Goal: Task Accomplishment & Management: Use online tool/utility

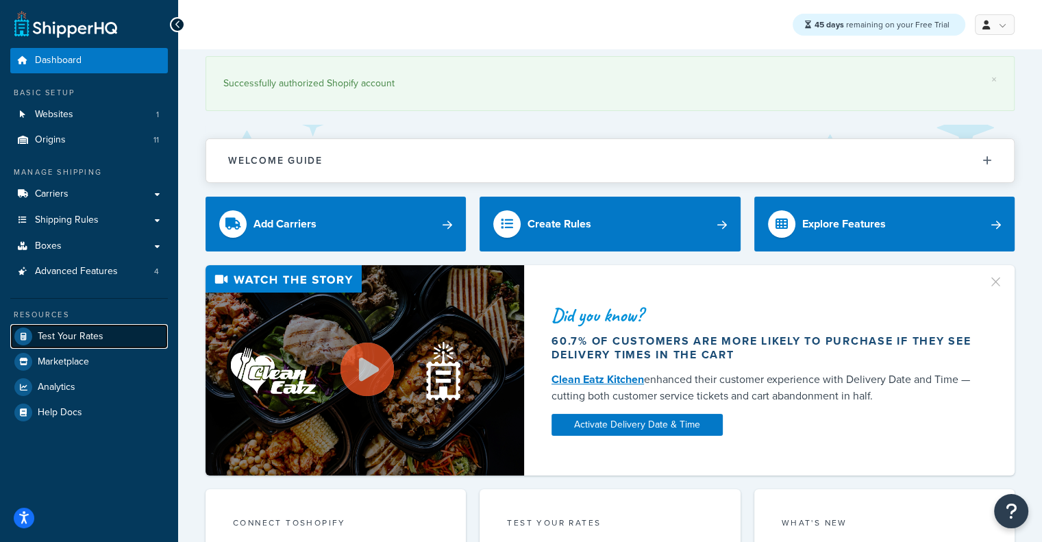
click at [94, 328] on link "Test Your Rates" at bounding box center [89, 336] width 158 height 25
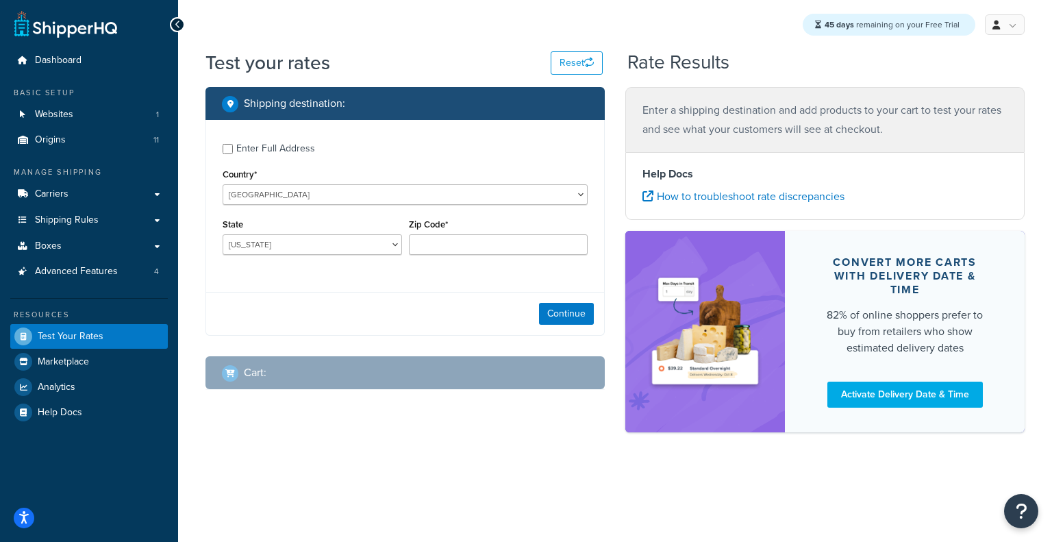
click at [286, 150] on div "Enter Full Address" at bounding box center [275, 148] width 79 height 19
click at [233, 150] on input "Enter Full Address" at bounding box center [228, 149] width 10 height 10
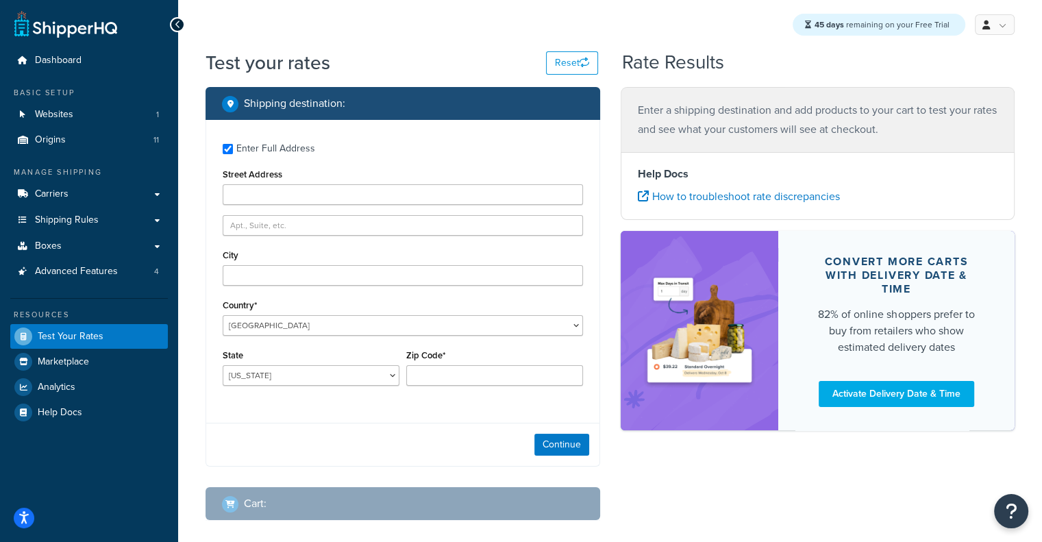
click at [286, 150] on div "Enter Full Address" at bounding box center [275, 148] width 79 height 19
click at [233, 150] on input "Enter Full Address" at bounding box center [228, 149] width 10 height 10
checkbox input "false"
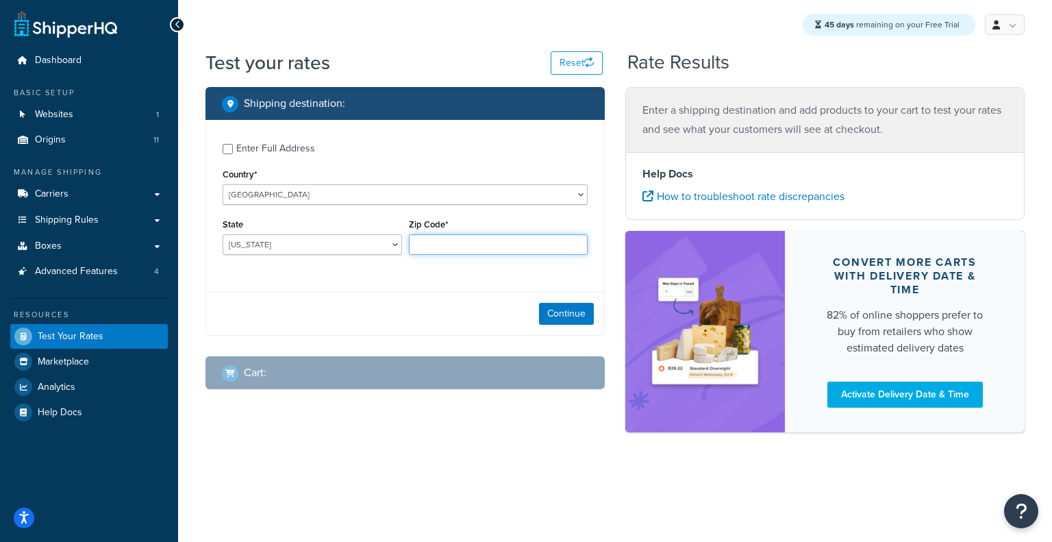
click at [447, 247] on input "Zip Code*" at bounding box center [499, 244] width 180 height 21
type input "60193"
select select "IL"
click at [247, 148] on div "Enter Full Address" at bounding box center [275, 148] width 79 height 19
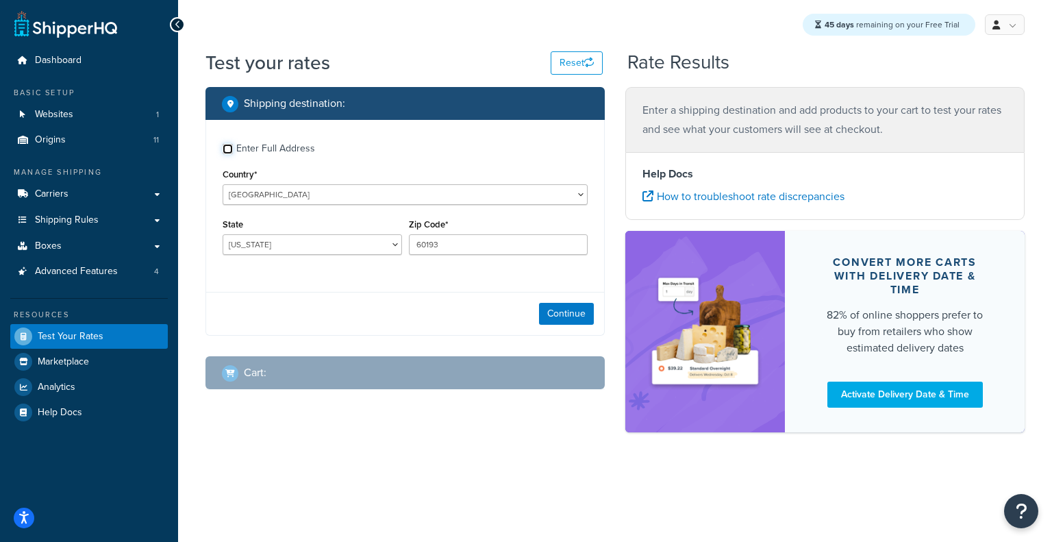
click at [233, 148] on input "Enter Full Address" at bounding box center [228, 149] width 10 height 10
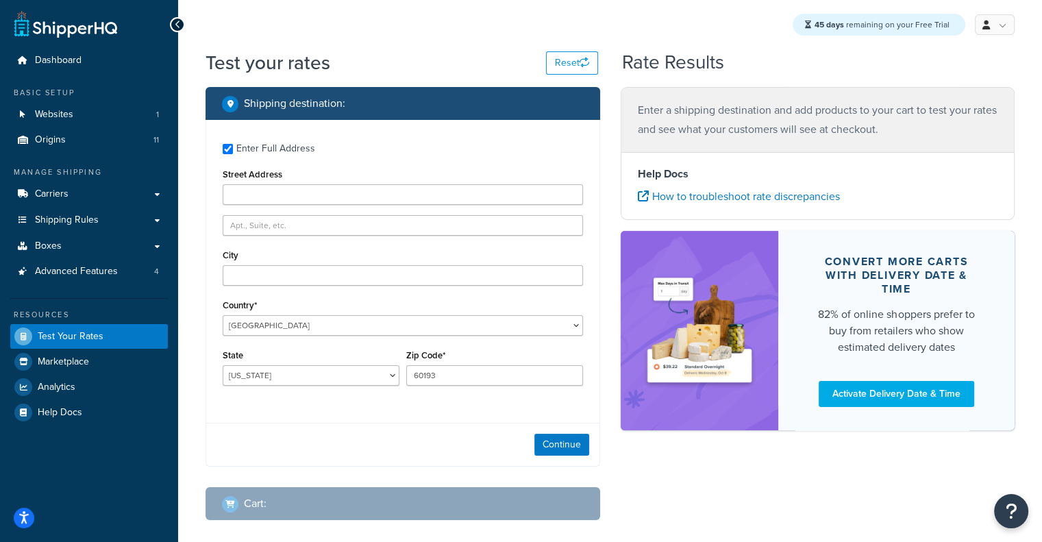
click at [247, 148] on div "Enter Full Address" at bounding box center [275, 148] width 79 height 19
click at [233, 148] on input "Enter Full Address" at bounding box center [228, 149] width 10 height 10
checkbox input "false"
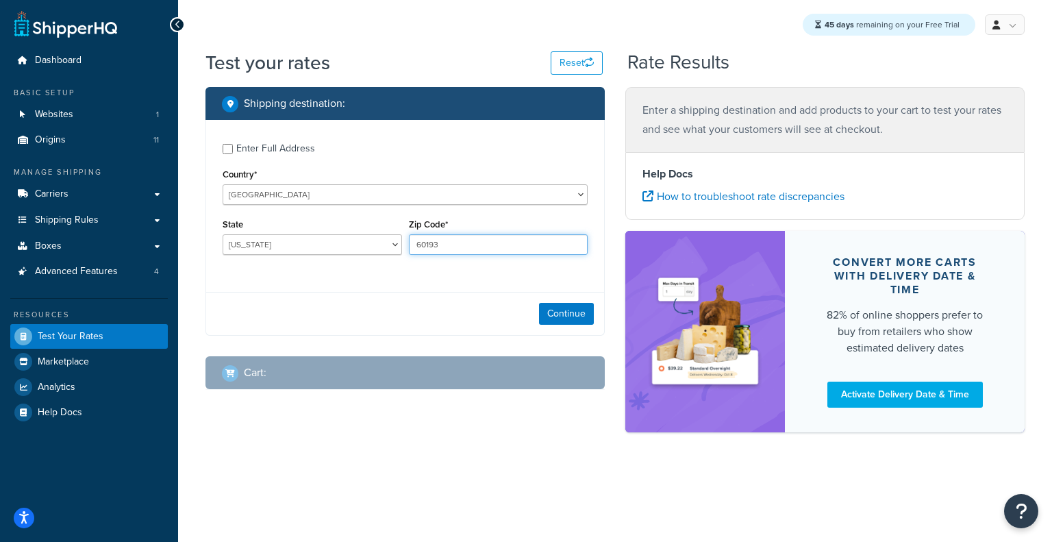
drag, startPoint x: 486, startPoint y: 242, endPoint x: 330, endPoint y: 248, distance: 155.7
click at [330, 248] on div "State [US_STATE] [US_STATE] [US_STATE] [US_STATE] [US_STATE] Armed Forces Ameri…" at bounding box center [405, 240] width 372 height 50
paste input "34689"
type input "34689"
click at [322, 243] on select "[US_STATE] [US_STATE] [US_STATE] [US_STATE] [US_STATE] Armed Forces Americas Ar…" at bounding box center [313, 244] width 180 height 21
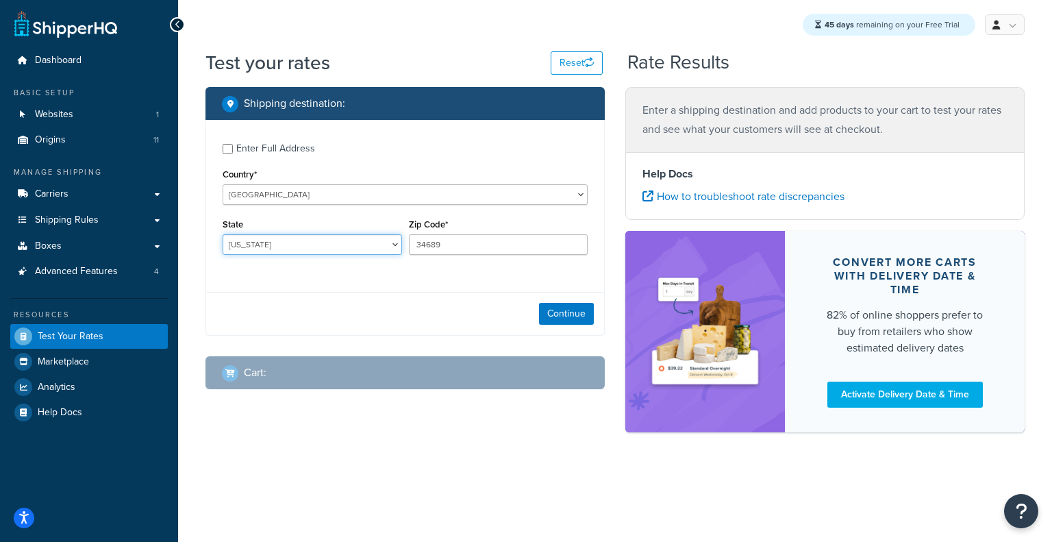
select select "FL"
click at [223, 236] on select "[US_STATE] [US_STATE] [US_STATE] [US_STATE] [US_STATE] Armed Forces Americas Ar…" at bounding box center [313, 244] width 180 height 21
click at [515, 317] on button "Continue" at bounding box center [566, 314] width 55 height 22
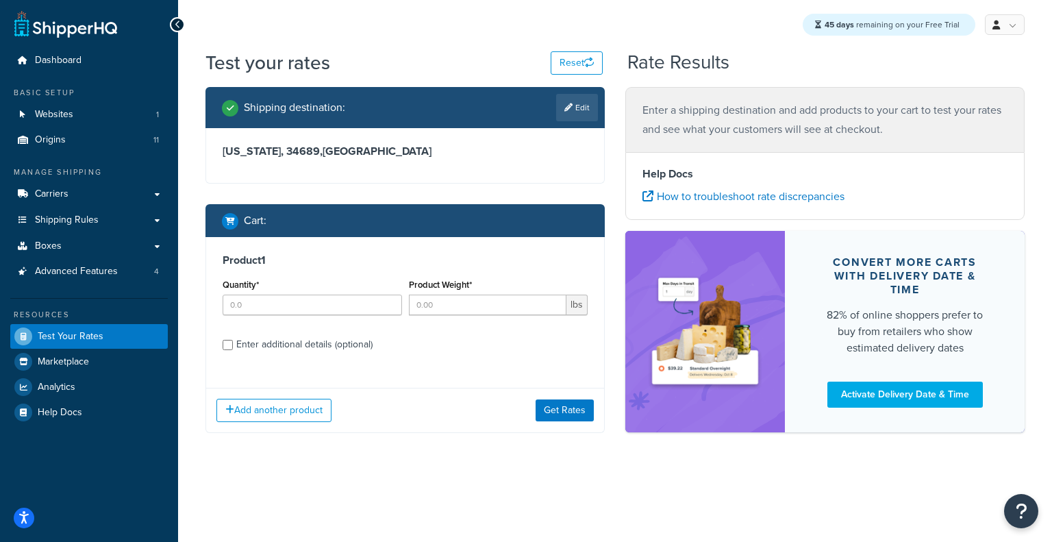
click at [515, 184] on div "Test your rates Reset Rate Results Shipping destination : Edit [US_STATE], 3468…" at bounding box center [615, 268] width 874 height 439
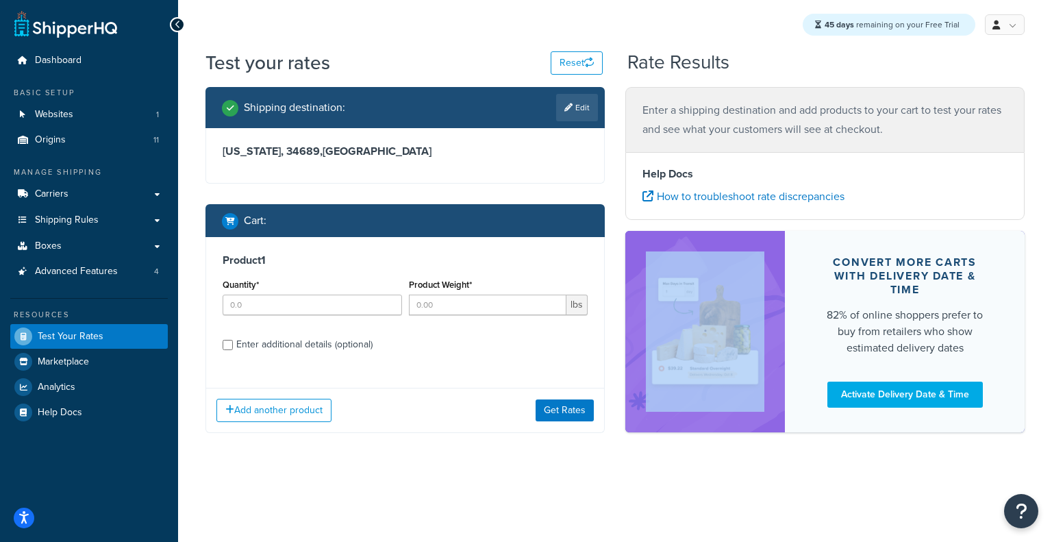
click at [515, 184] on div "Test your rates Reset Rate Results Shipping destination : Edit [US_STATE], 3468…" at bounding box center [615, 268] width 874 height 439
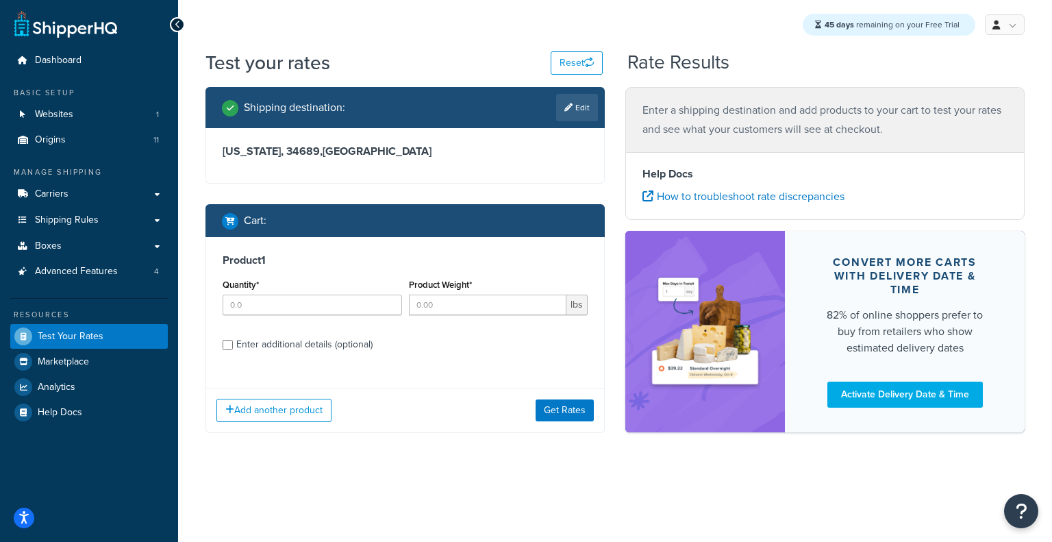
click at [370, 339] on div "Enter additional details (optional)" at bounding box center [304, 344] width 136 height 19
click at [233, 340] on input "Enter additional details (optional)" at bounding box center [228, 345] width 10 height 10
checkbox input "true"
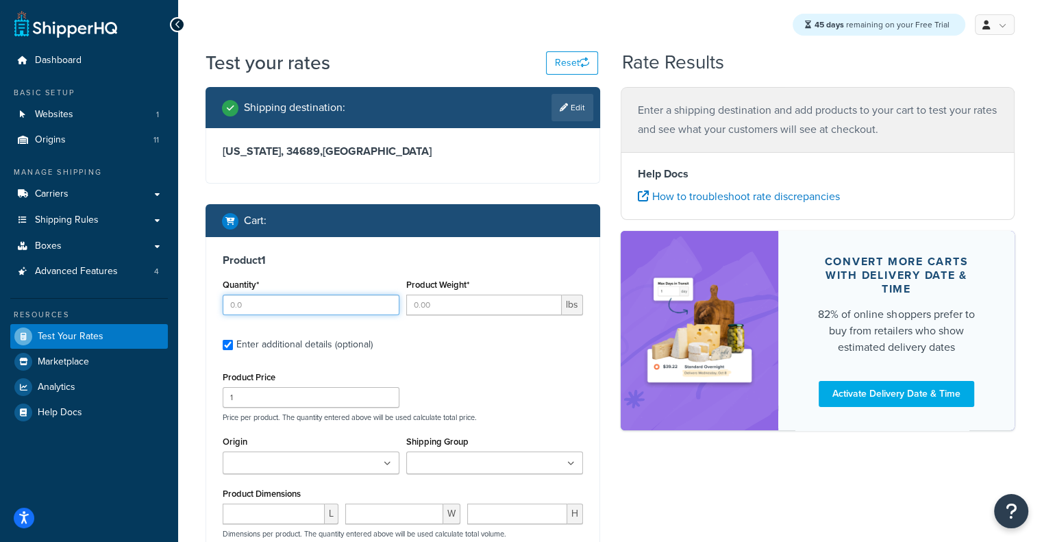
click at [380, 300] on input "Quantity*" at bounding box center [311, 305] width 177 height 21
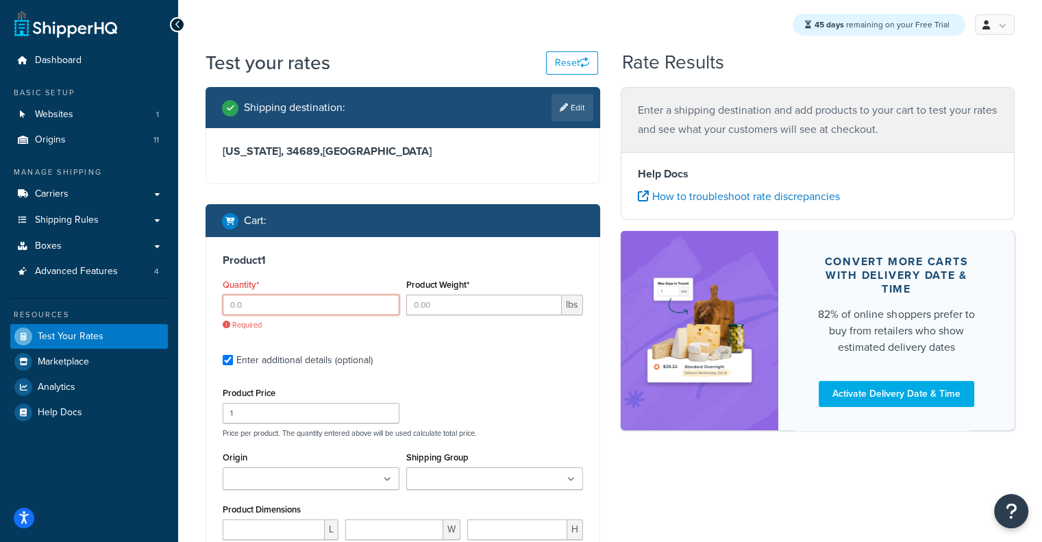
click at [345, 309] on input "Quantity*" at bounding box center [311, 305] width 177 height 21
drag, startPoint x: 345, startPoint y: 309, endPoint x: 291, endPoint y: 304, distance: 55.1
click at [291, 304] on input "Quantity*" at bounding box center [311, 305] width 177 height 21
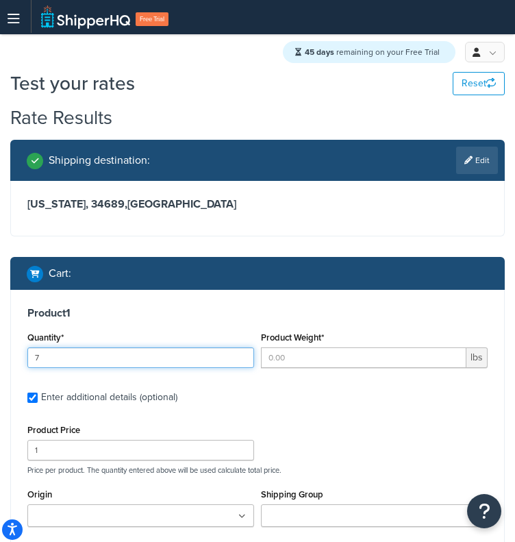
type input "7"
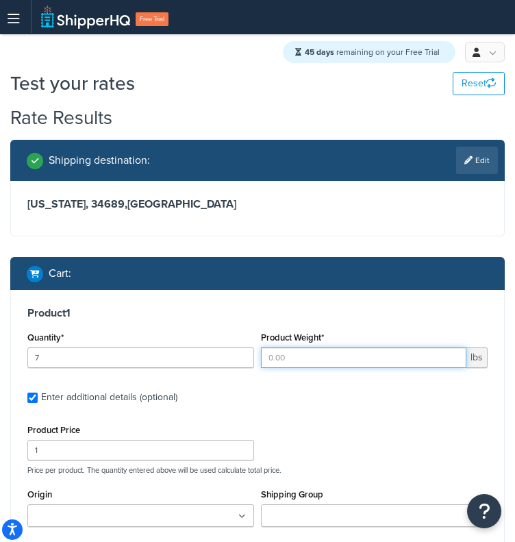
click at [324, 366] on input "Product Weight*" at bounding box center [364, 357] width 206 height 21
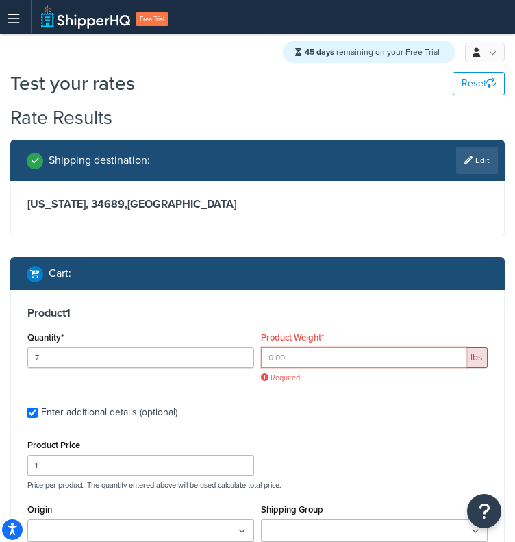
paste input "3.3"
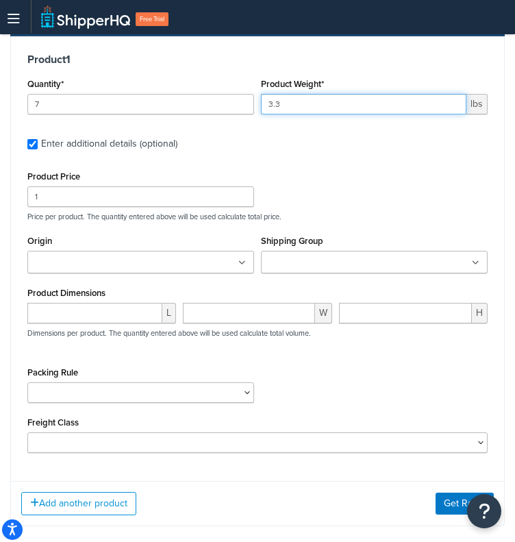
scroll to position [262, 0]
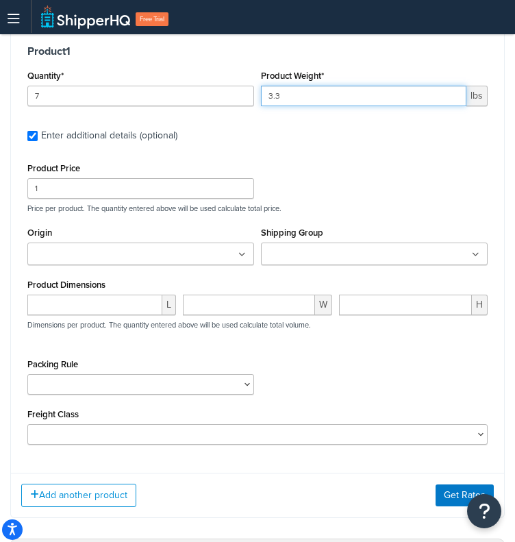
type input "3.3"
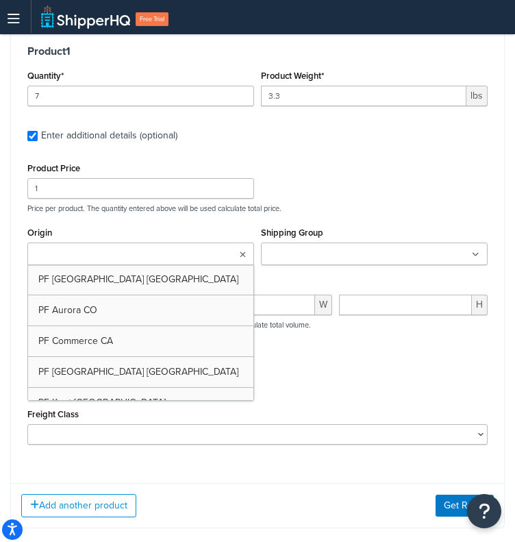
click at [242, 260] on ul at bounding box center [140, 254] width 227 height 23
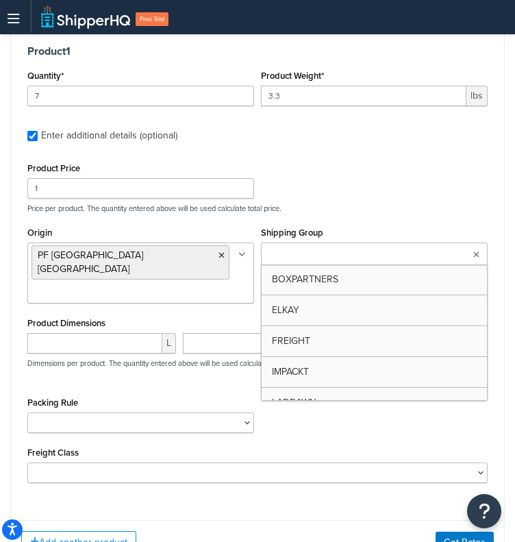
click at [480, 260] on ul at bounding box center [374, 254] width 227 height 23
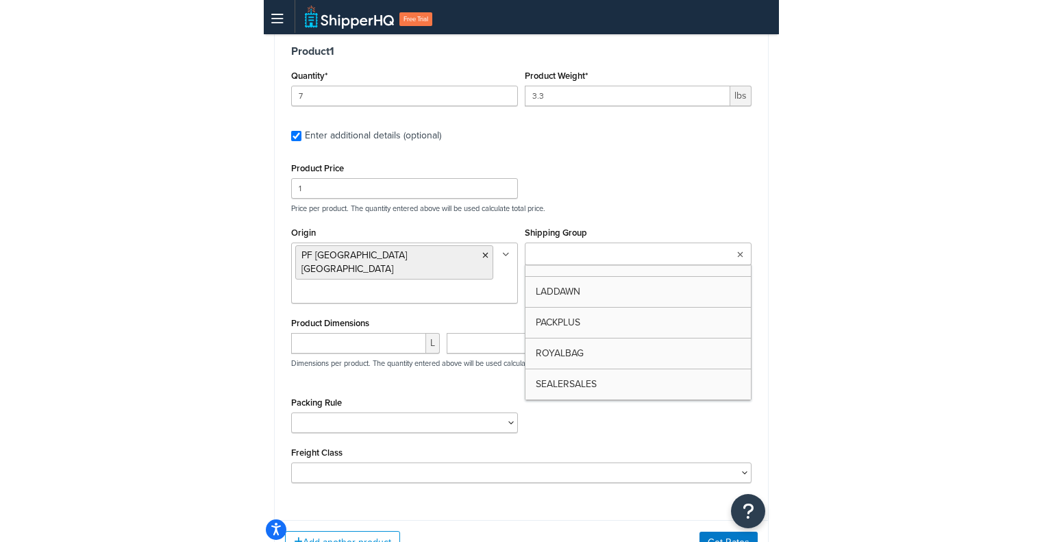
scroll to position [108, 0]
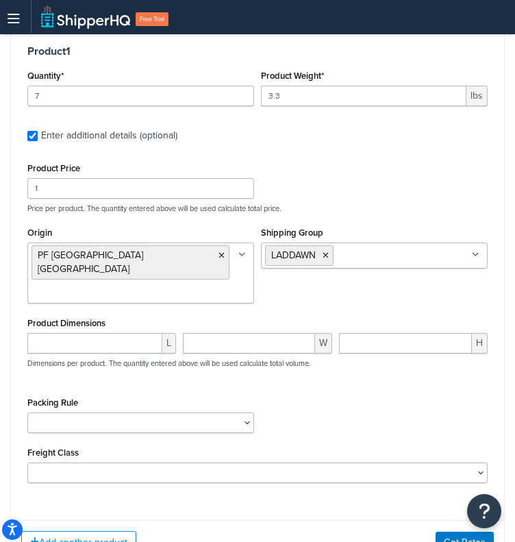
click at [423, 160] on div "Product Price 1 Price per product. The quantity entered above will be used calc…" at bounding box center [257, 186] width 467 height 54
click at [125, 333] on input "number" at bounding box center [94, 343] width 135 height 21
paste input "9.7"
type input "9.7"
click at [274, 333] on input "number" at bounding box center [249, 343] width 132 height 21
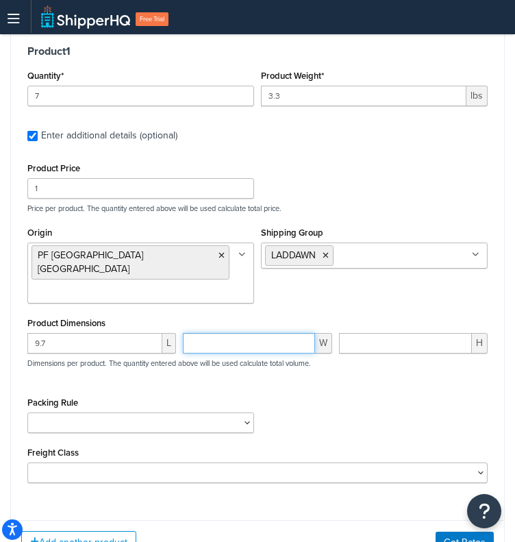
paste input "9.7"
type input "9.7"
click at [390, 314] on div "Product Dimensions 9.7 L 9.7 W H Dimensions per product. The quantity entered a…" at bounding box center [257, 348] width 460 height 69
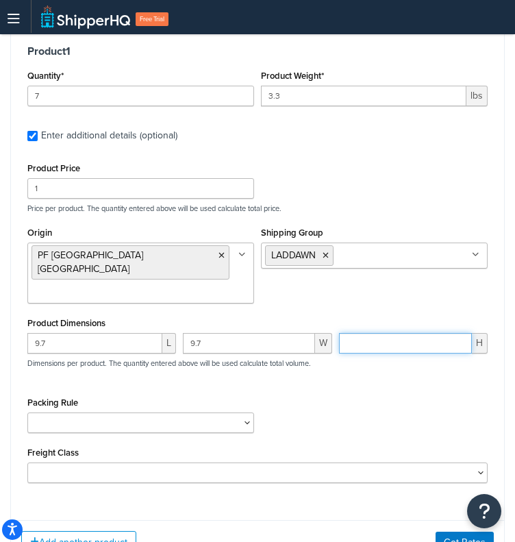
click at [373, 333] on input "number" at bounding box center [405, 343] width 133 height 21
paste input "0.7"
type input "0.7"
click at [450, 532] on button "Get Rates" at bounding box center [465, 543] width 58 height 22
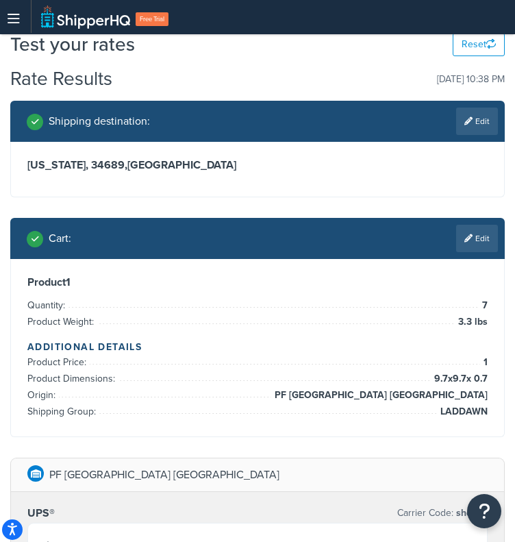
scroll to position [0, 0]
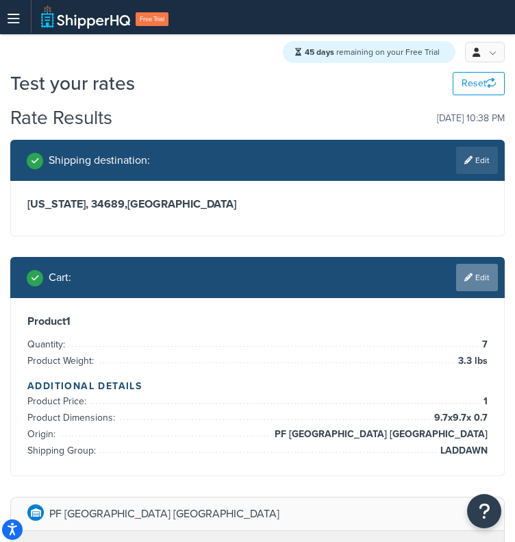
click at [490, 284] on link "Edit" at bounding box center [477, 277] width 42 height 27
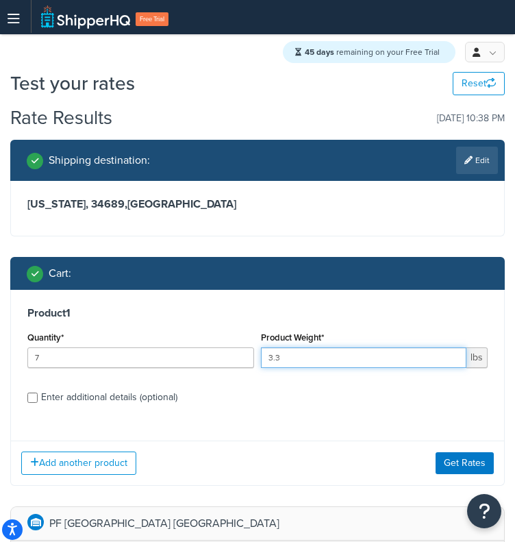
drag, startPoint x: 292, startPoint y: 362, endPoint x: 178, endPoint y: 358, distance: 113.8
click at [178, 358] on div "Quantity* 7 Product Weight* 3.3 lbs" at bounding box center [257, 353] width 467 height 50
type input "2.2"
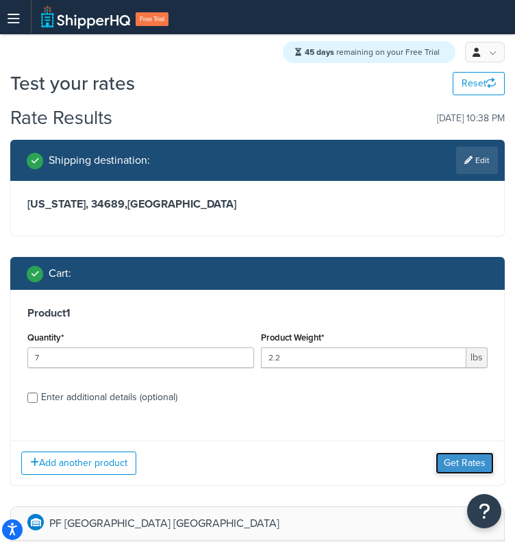
click at [491, 464] on button "Get Rates" at bounding box center [465, 463] width 58 height 22
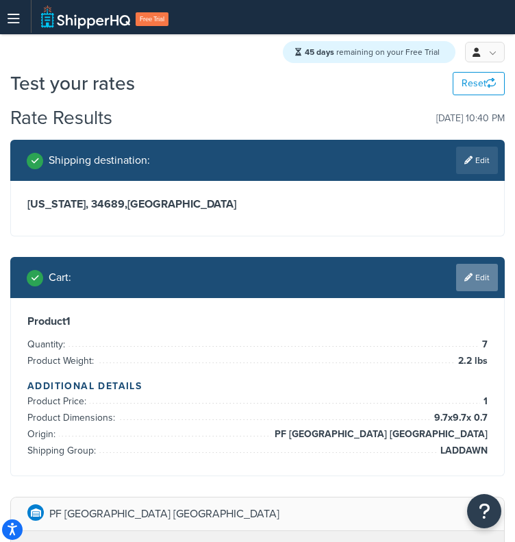
click at [459, 280] on link "Edit" at bounding box center [477, 277] width 42 height 27
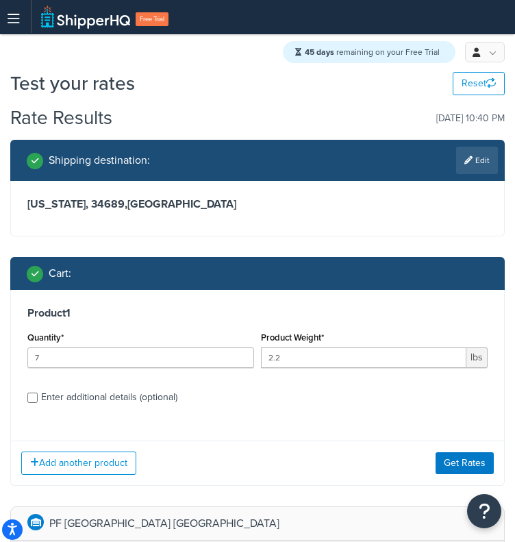
click at [62, 395] on div "Enter additional details (optional)" at bounding box center [109, 397] width 136 height 19
click at [38, 395] on input "Enter additional details (optional)" at bounding box center [32, 398] width 10 height 10
checkbox input "true"
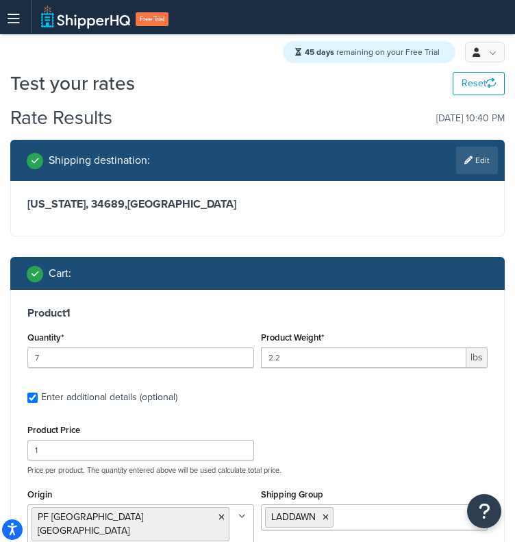
drag, startPoint x: 514, startPoint y: 133, endPoint x: 521, endPoint y: 147, distance: 15.3
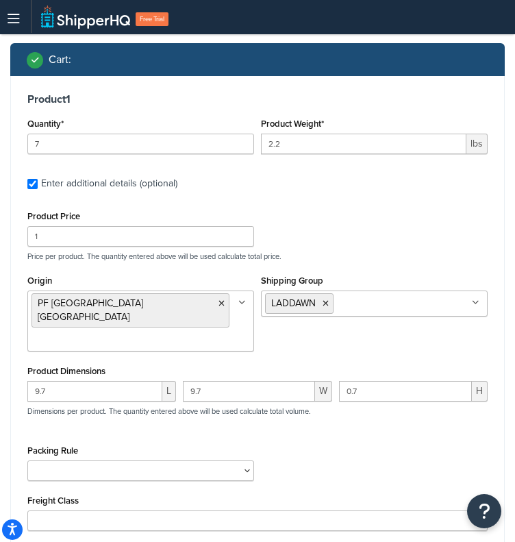
scroll to position [294, 0]
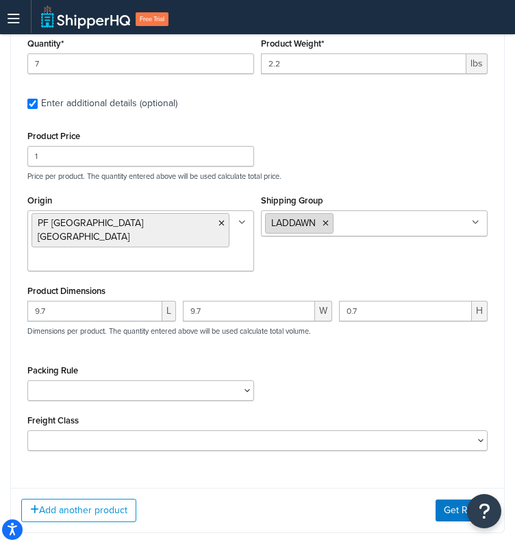
click at [323, 222] on icon at bounding box center [326, 223] width 6 height 8
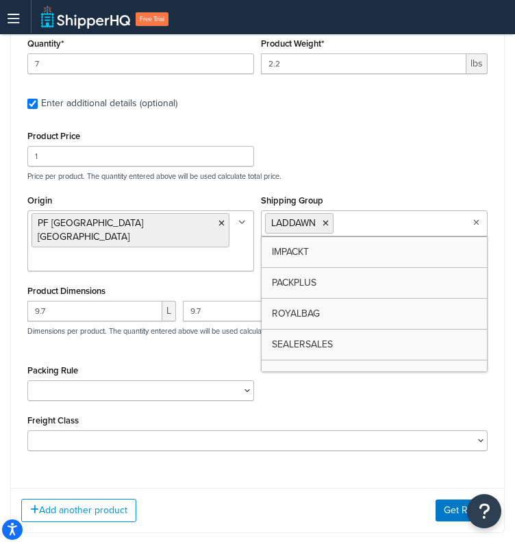
scroll to position [79, 0]
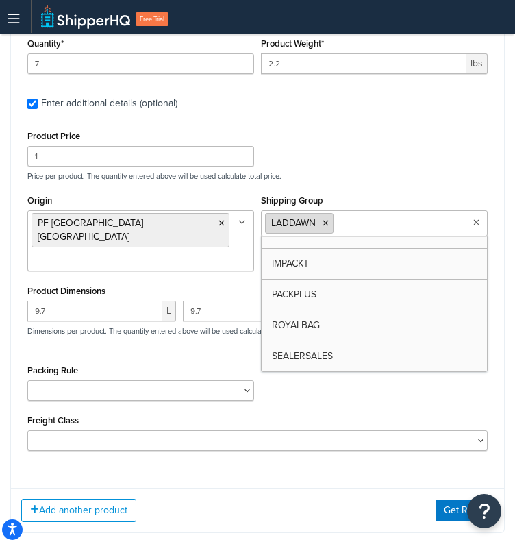
click at [329, 221] on icon at bounding box center [326, 223] width 6 height 8
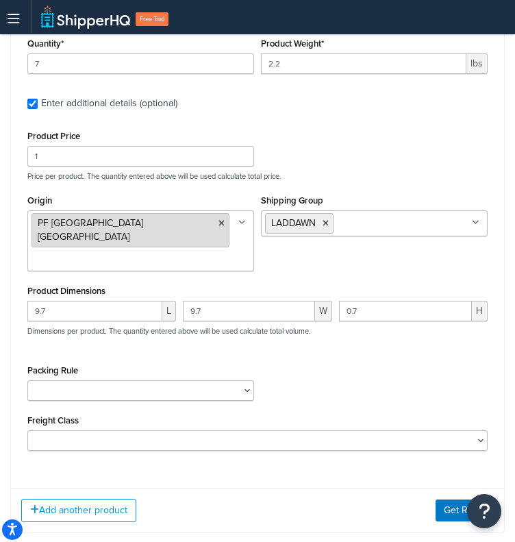
click at [219, 222] on icon at bounding box center [222, 223] width 6 height 8
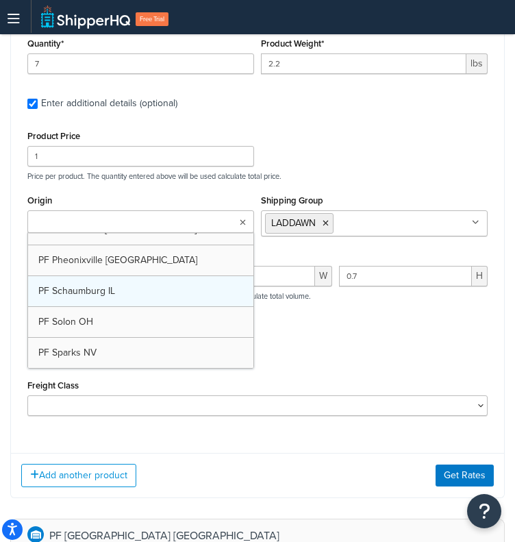
scroll to position [170, 0]
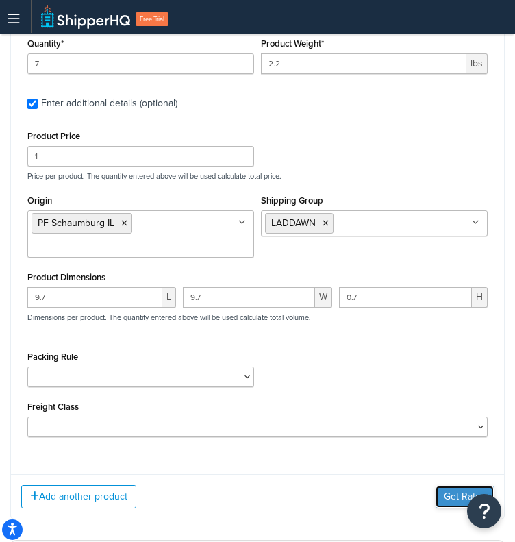
click at [462, 490] on button "Get Rates" at bounding box center [465, 497] width 58 height 22
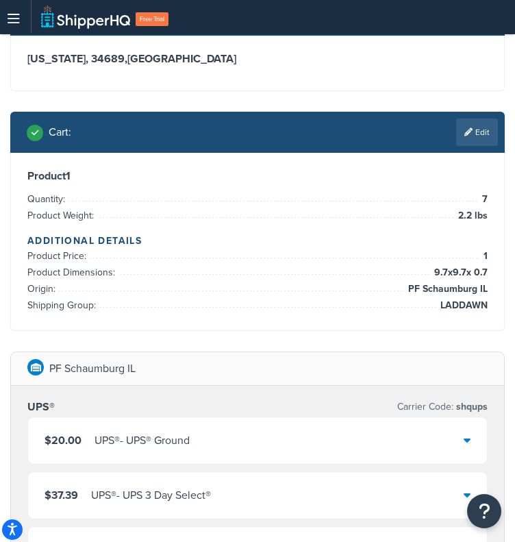
scroll to position [147, 0]
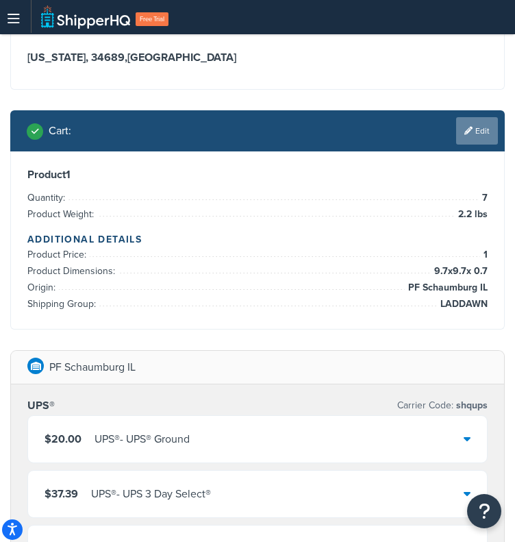
click at [482, 142] on link "Edit" at bounding box center [477, 130] width 42 height 27
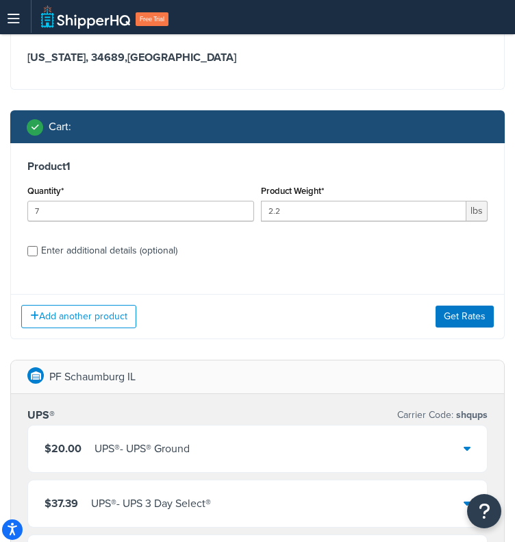
click at [148, 247] on div "Enter additional details (optional)" at bounding box center [109, 250] width 136 height 19
click at [38, 247] on input "Enter additional details (optional)" at bounding box center [32, 251] width 10 height 10
checkbox input "true"
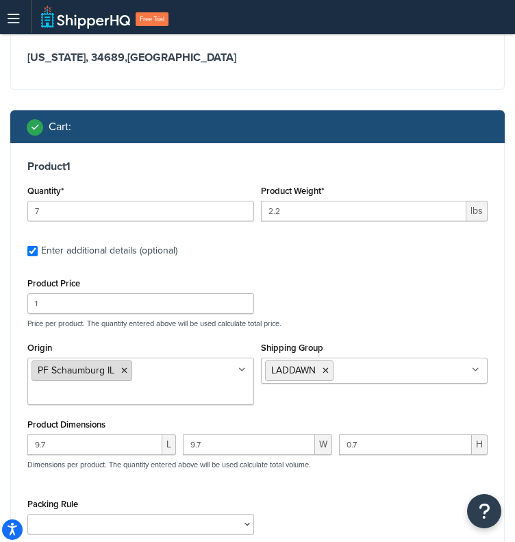
click at [124, 371] on icon at bounding box center [124, 371] width 6 height 8
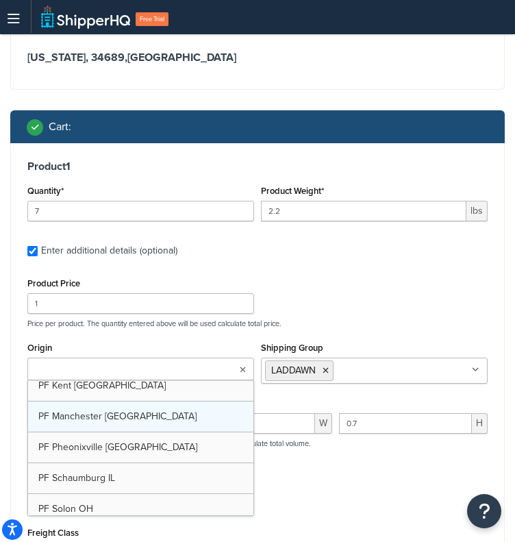
scroll to position [132, 0]
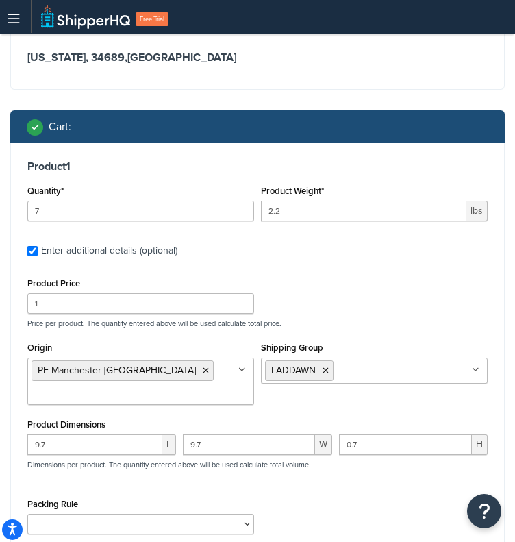
click at [369, 323] on p "Price per product. The quantity entered above will be used calculate total pric…" at bounding box center [257, 324] width 467 height 10
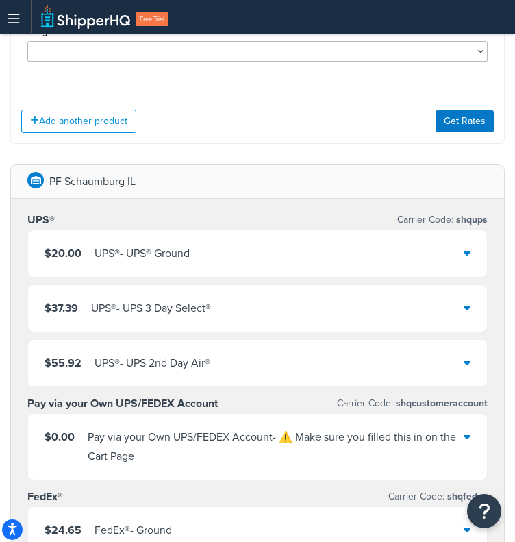
scroll to position [503, 0]
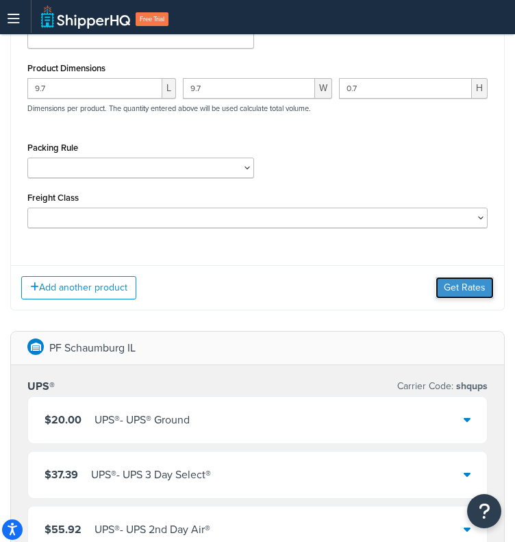
click at [459, 286] on button "Get Rates" at bounding box center [465, 288] width 58 height 22
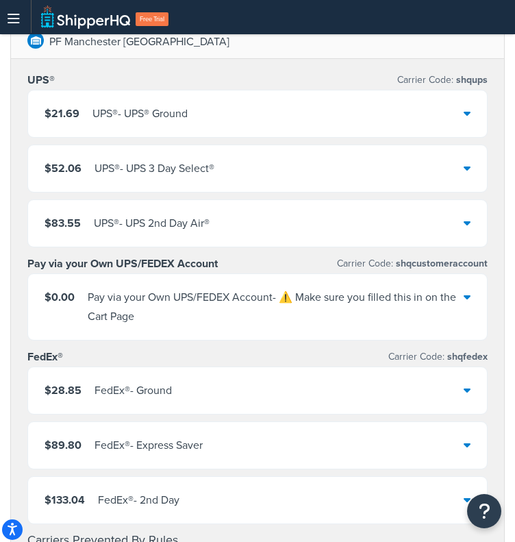
scroll to position [0, 0]
